Goal: Information Seeking & Learning: Learn about a topic

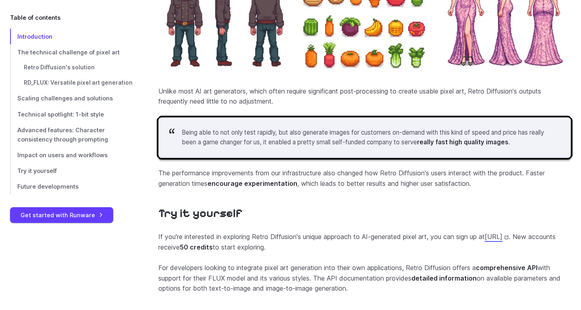
scroll to position [3001, 0]
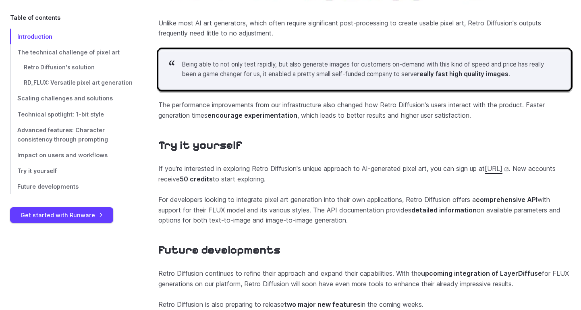
click at [485, 173] on link "[URL]" at bounding box center [497, 168] width 24 height 8
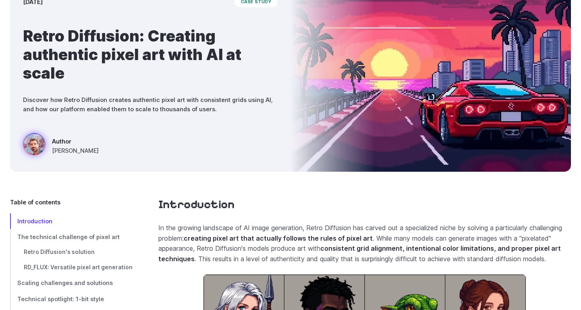
scroll to position [0, 0]
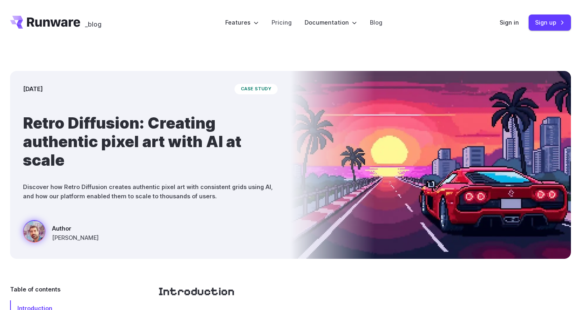
click at [52, 21] on icon "Go to /" at bounding box center [53, 21] width 53 height 9
click at [247, 91] on span "case study" at bounding box center [256, 89] width 43 height 10
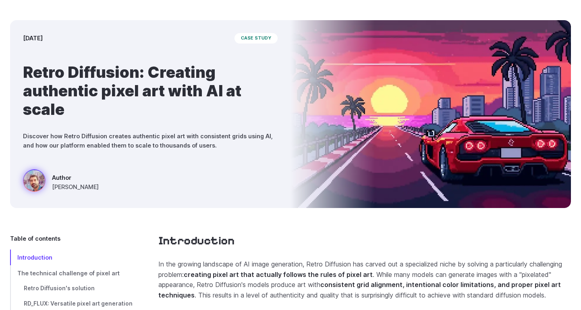
scroll to position [159, 0]
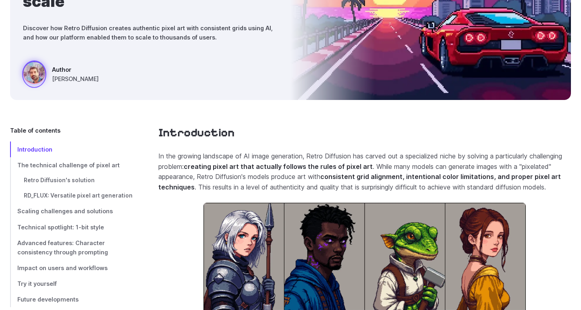
click at [43, 78] on div at bounding box center [34, 74] width 23 height 26
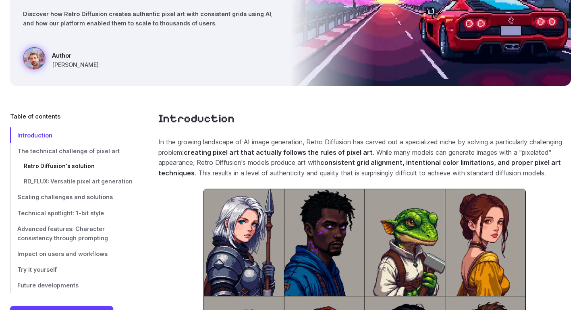
click at [86, 167] on span "Retro Diffusion's solution" at bounding box center [59, 166] width 71 height 6
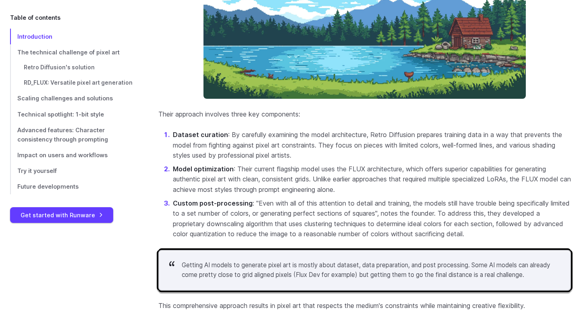
scroll to position [1260, 0]
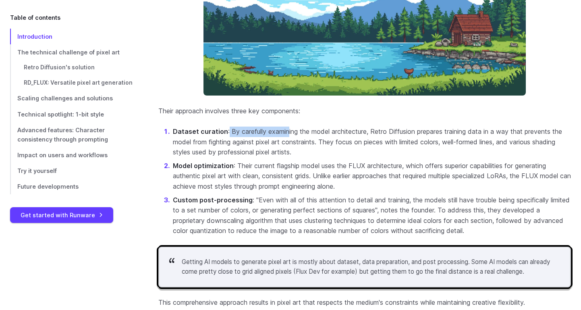
drag, startPoint x: 227, startPoint y: 142, endPoint x: 287, endPoint y: 143, distance: 60.9
click at [287, 143] on p "Dataset curation : By carefully examining the model architecture, Retro Diffusi…" at bounding box center [372, 142] width 398 height 31
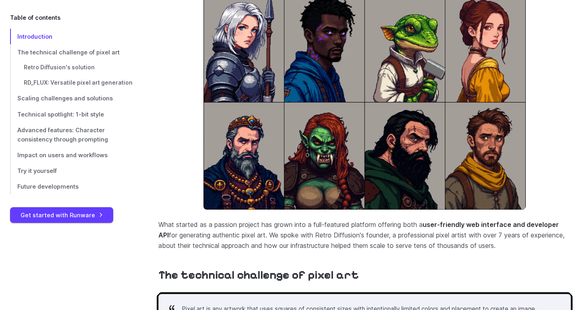
scroll to position [373, 0]
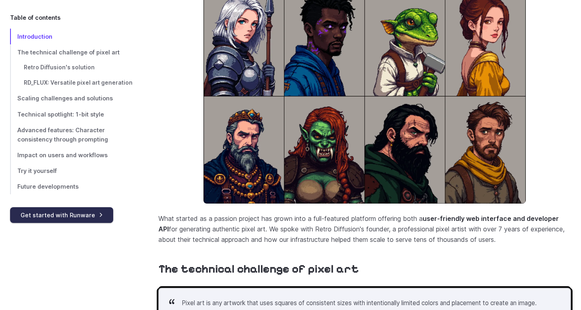
click at [98, 220] on link "Get started with Runware" at bounding box center [61, 215] width 103 height 16
